Goal: Information Seeking & Learning: Learn about a topic

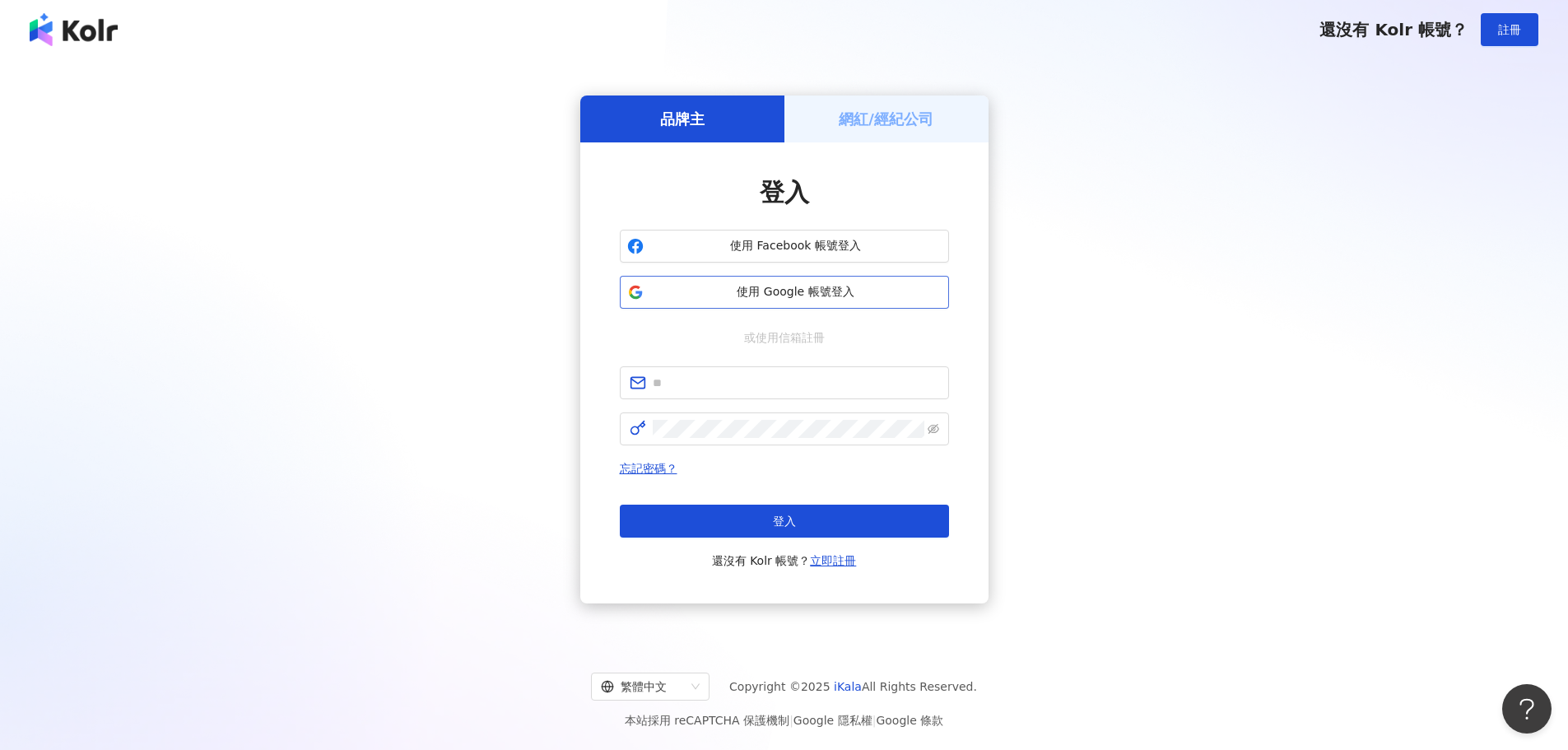
click at [832, 292] on span "使用 Google 帳號登入" at bounding box center [796, 292] width 291 height 17
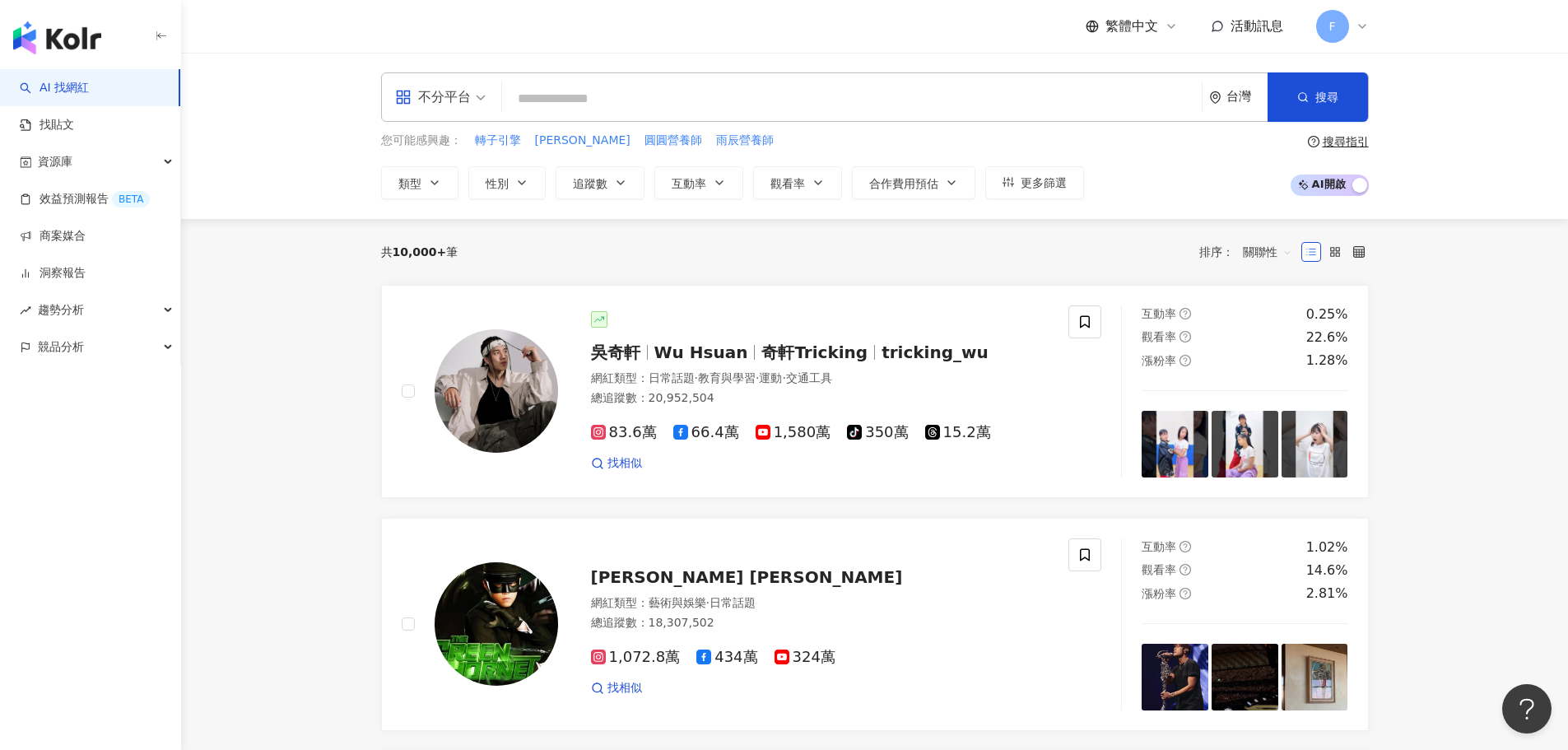
paste input "*********"
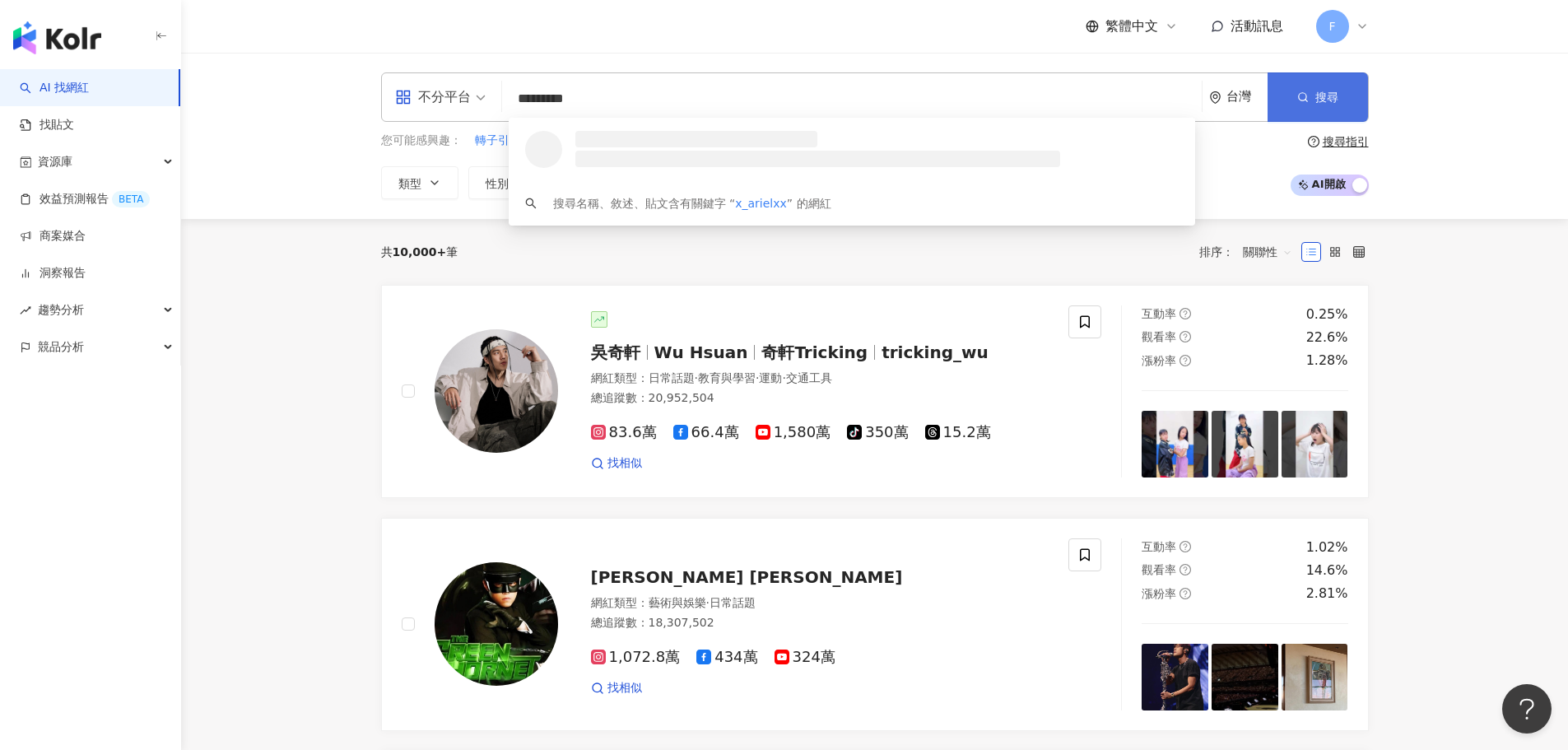
type input "*********"
click at [1345, 94] on button "搜尋" at bounding box center [1318, 97] width 100 height 50
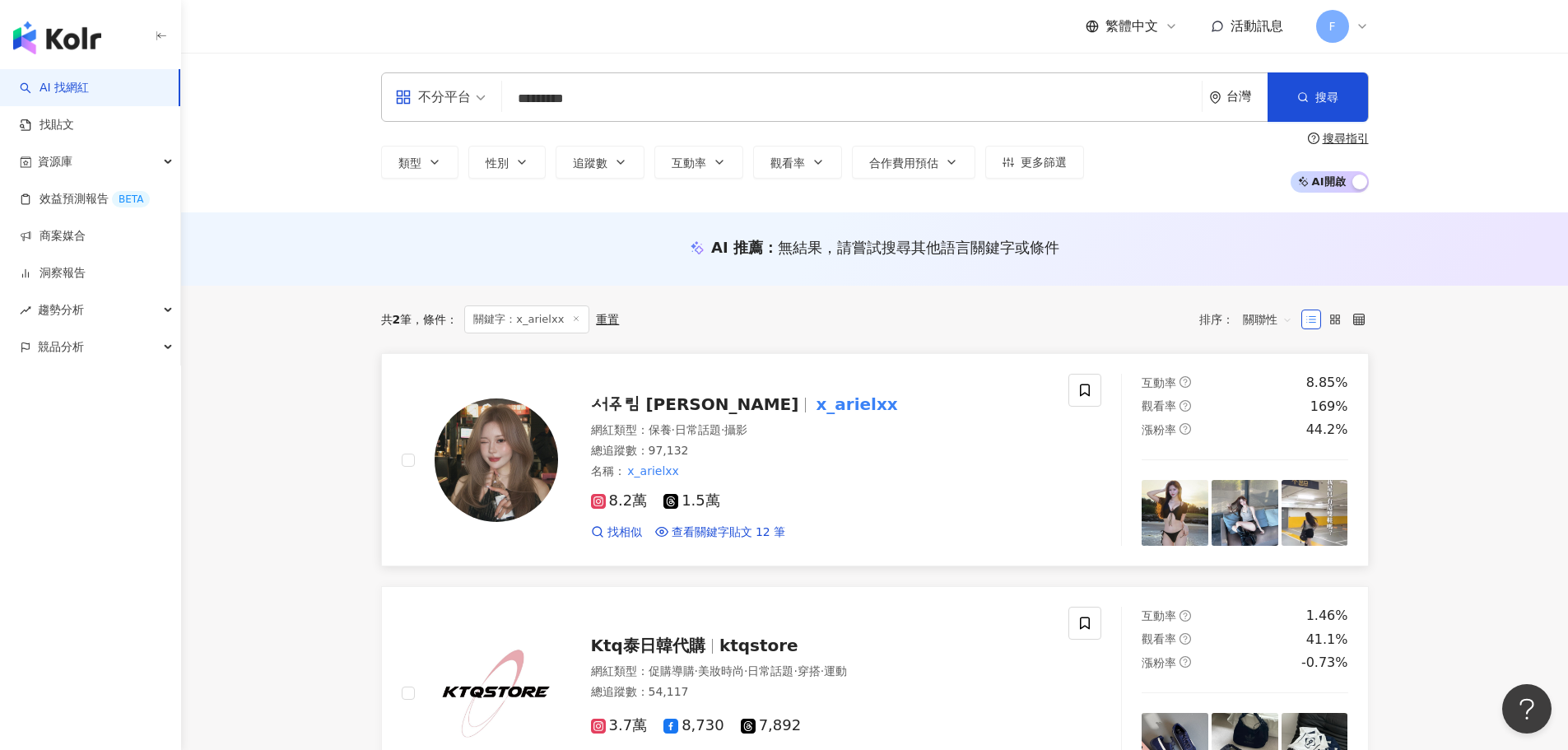
click at [679, 408] on span "서주림 [PERSON_NAME]" at bounding box center [695, 404] width 208 height 20
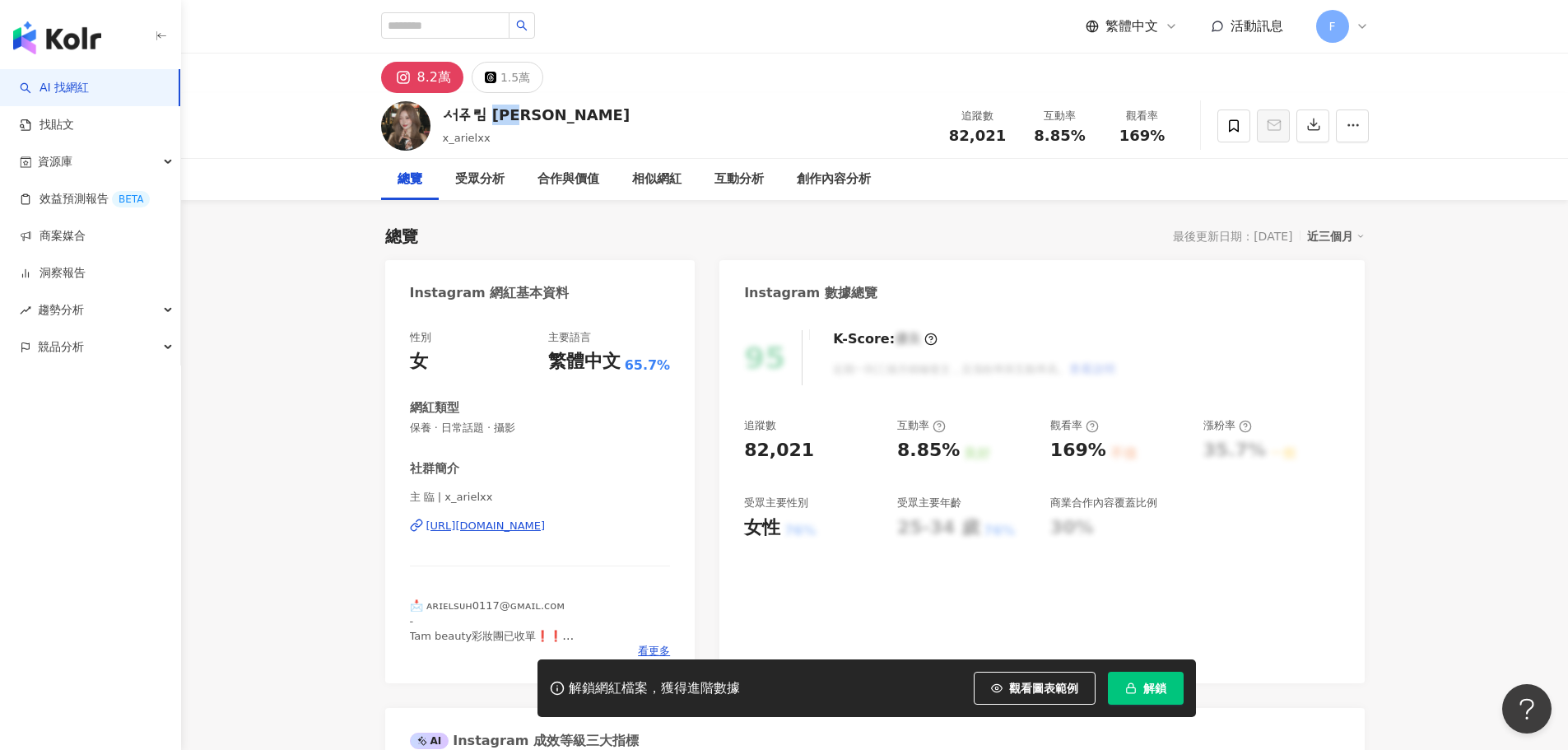
drag, startPoint x: 549, startPoint y: 110, endPoint x: 492, endPoint y: 111, distance: 57.0
click at [492, 111] on div "서주림 [PERSON_NAME] x_arielxx 追蹤數 82,021 互動率 8.85% 觀看率 169%" at bounding box center [875, 125] width 1053 height 65
copy div "[PERSON_NAME]"
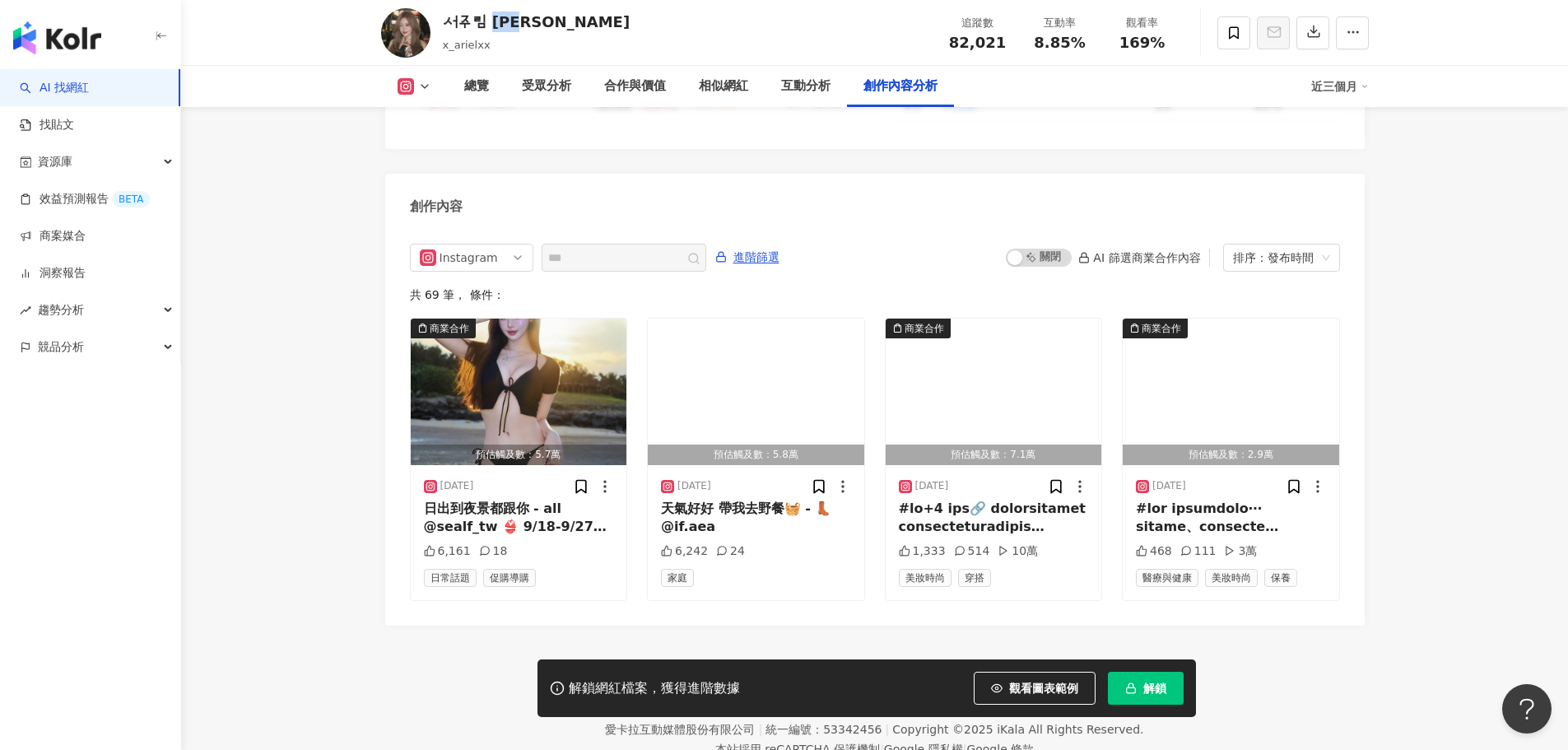
scroll to position [4997, 0]
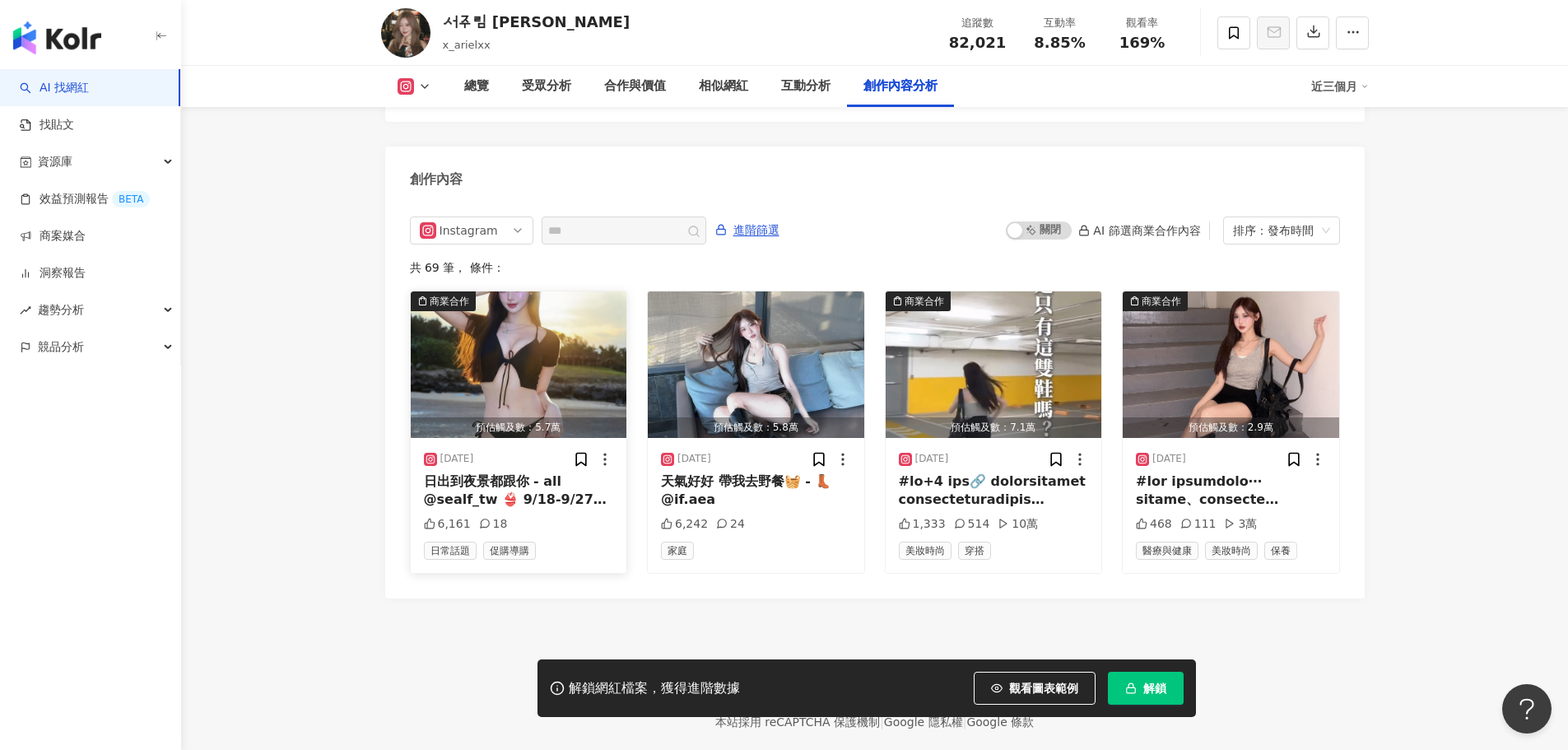
click at [553, 472] on div "日出到夜景都跟你 - all @sealf_tw 👙 9/18-9/27限時開團♡ 接髮 @ada_adamant 🫶🏻" at bounding box center [518, 491] width 190 height 38
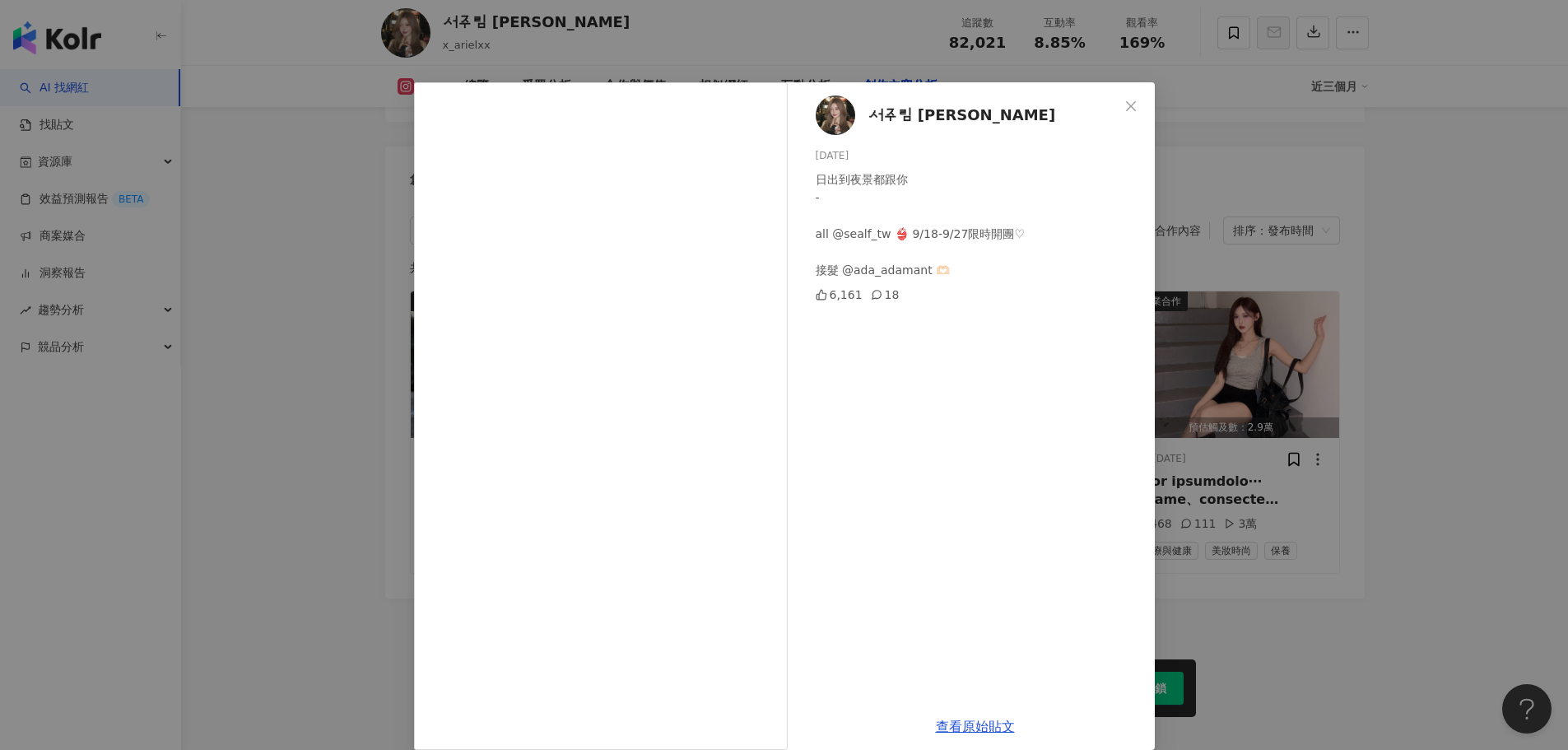
scroll to position [20, 0]
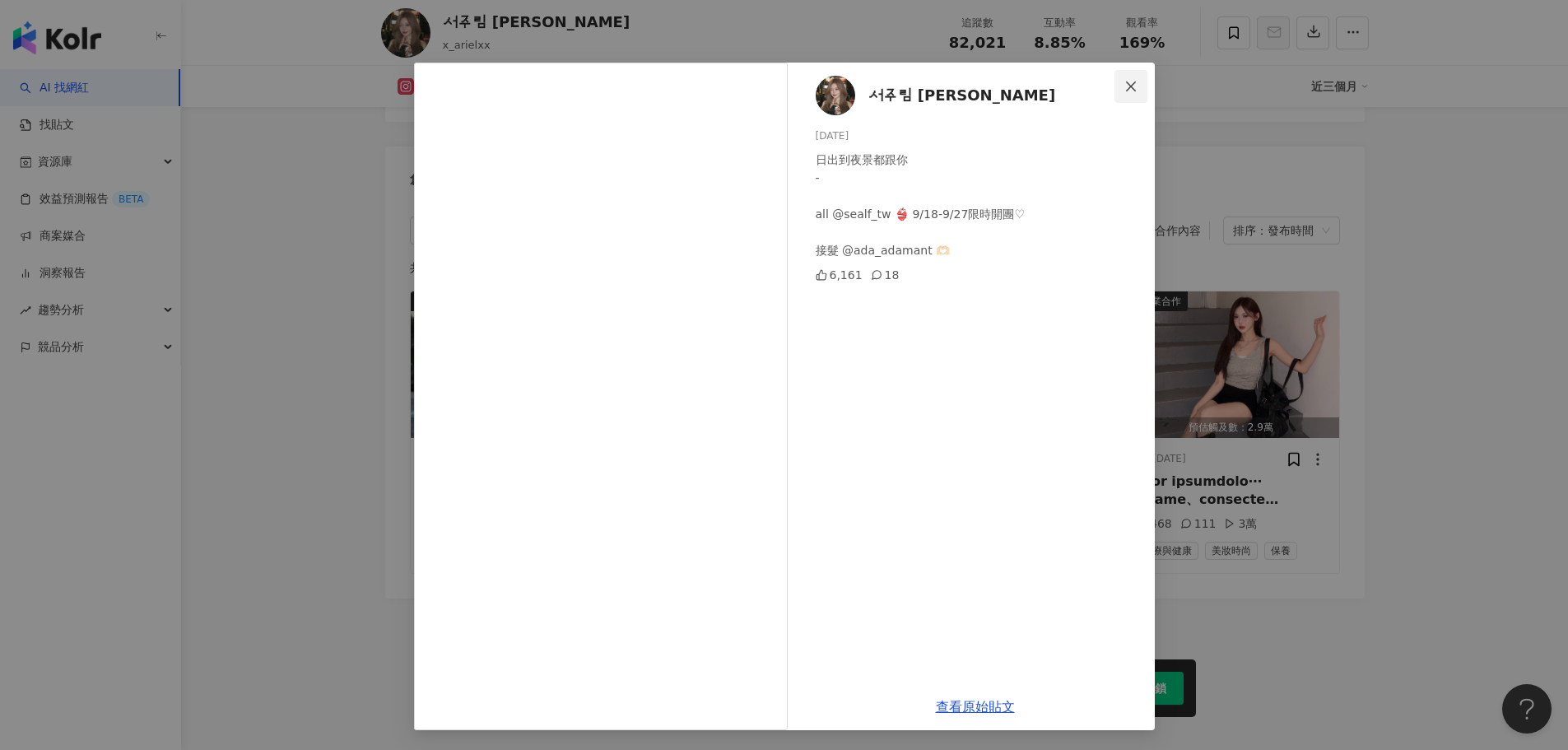
click at [1129, 85] on icon "close" at bounding box center [1131, 86] width 13 height 13
